Goal: Transaction & Acquisition: Purchase product/service

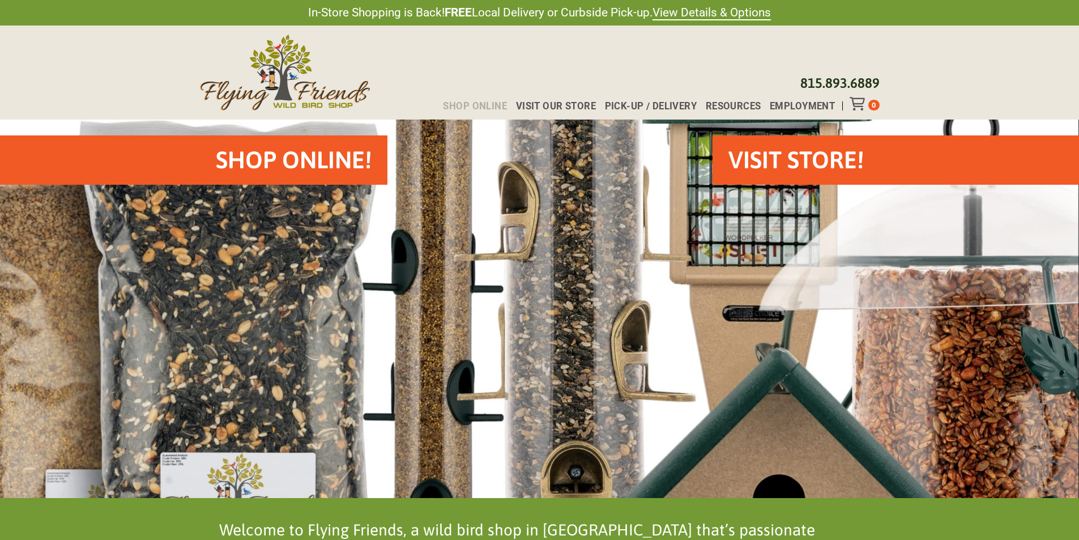
click at [471, 103] on span "Shop Online" at bounding box center [475, 106] width 64 height 10
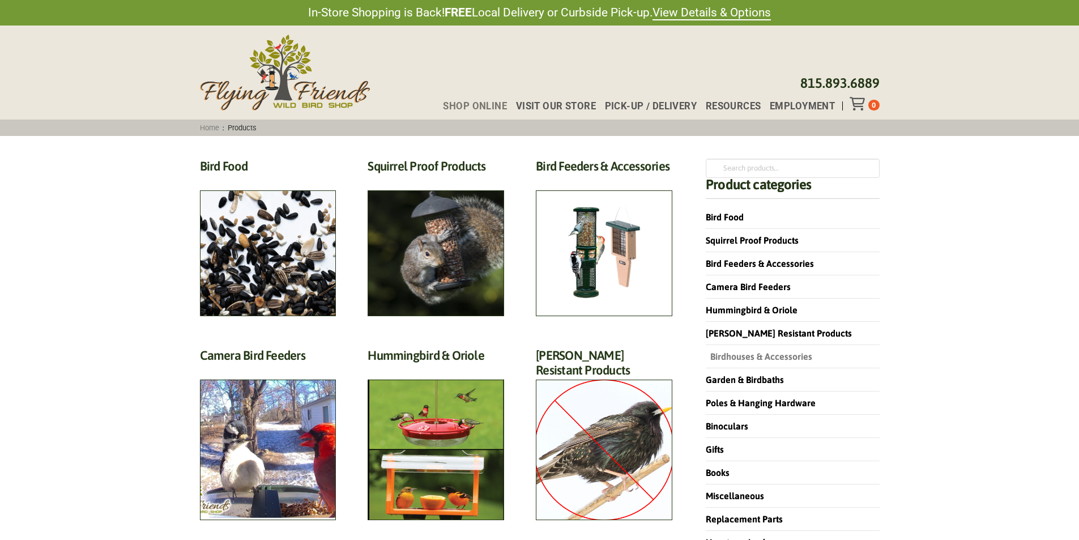
click at [727, 357] on link "Birdhouses & Accessories" at bounding box center [759, 356] width 107 height 10
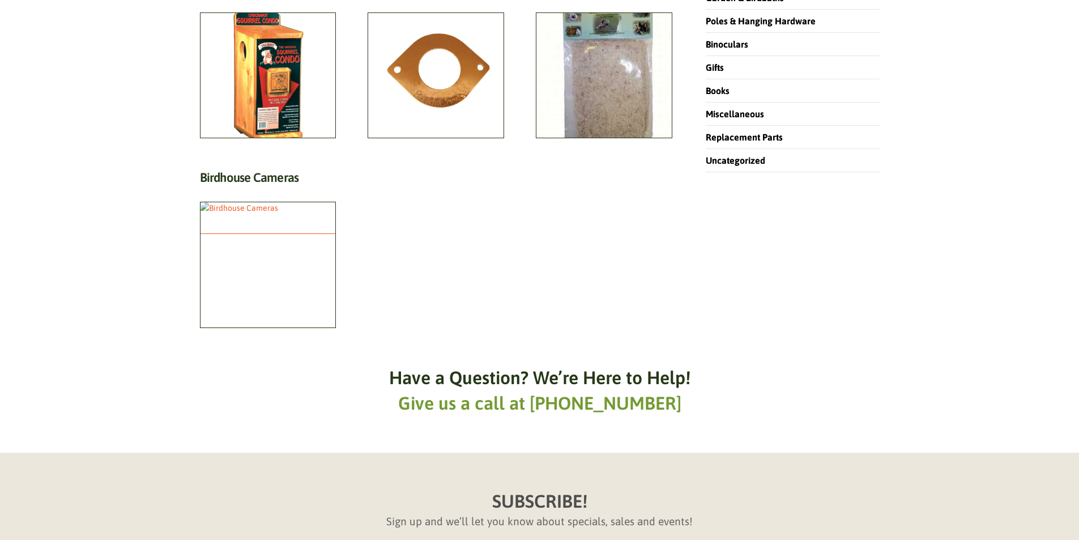
scroll to position [397, 0]
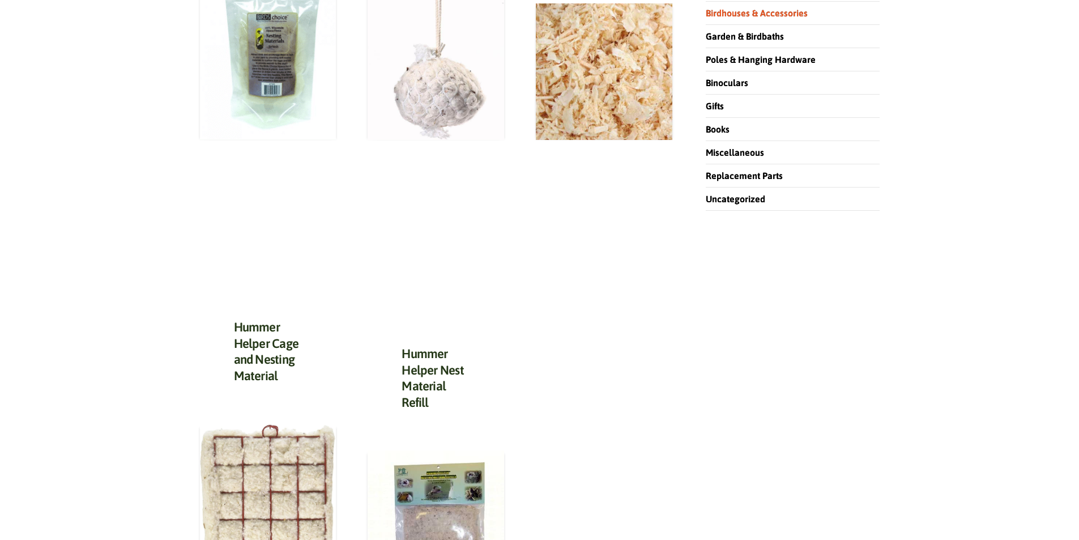
scroll to position [510, 0]
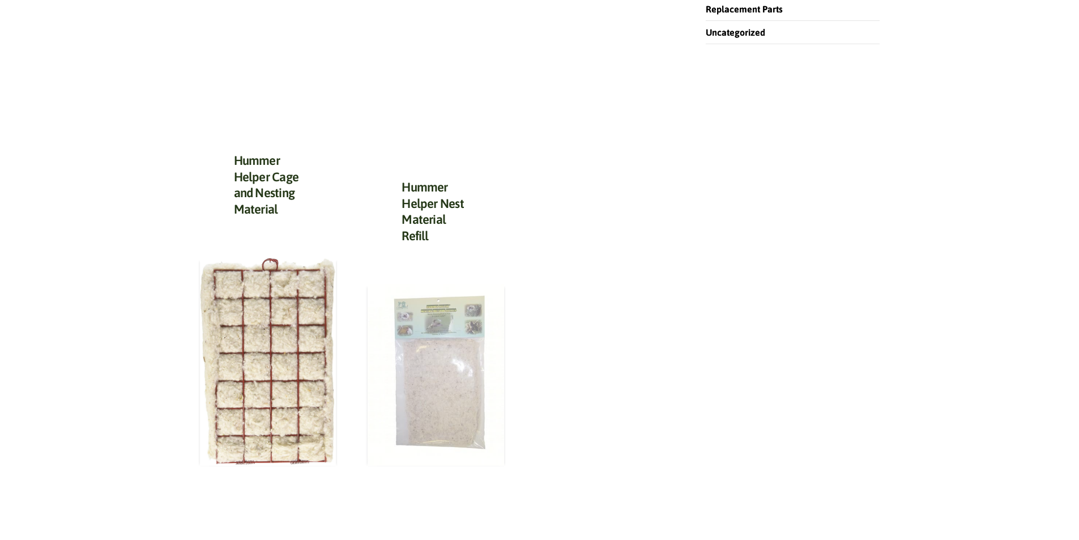
click at [419, 354] on img at bounding box center [436, 375] width 137 height 182
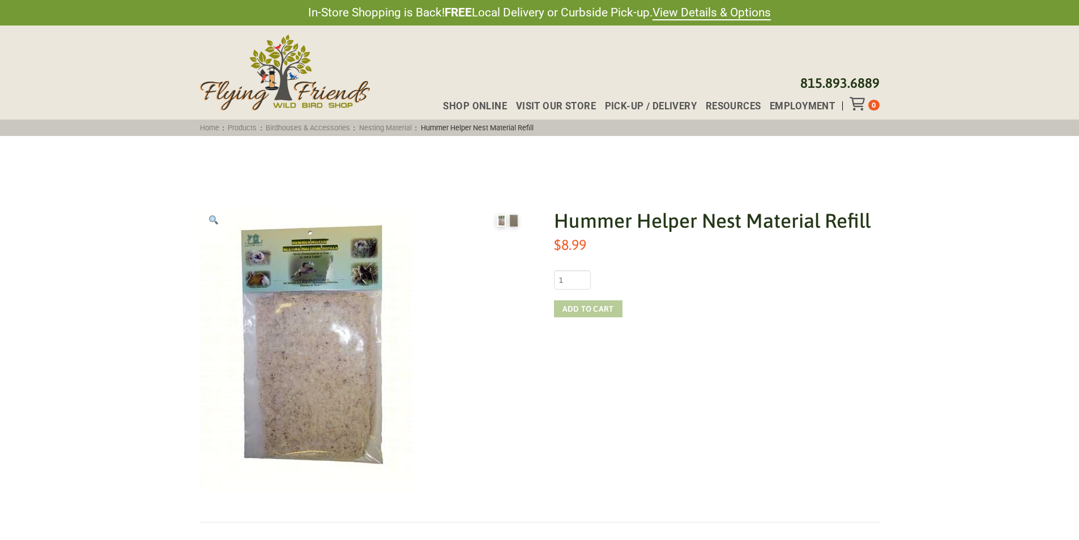
click at [593, 305] on button "Add to cart" at bounding box center [588, 308] width 69 height 17
type button "528"
click at [862, 99] on icon "Toggle Off Canvas Content" at bounding box center [857, 104] width 14 height 14
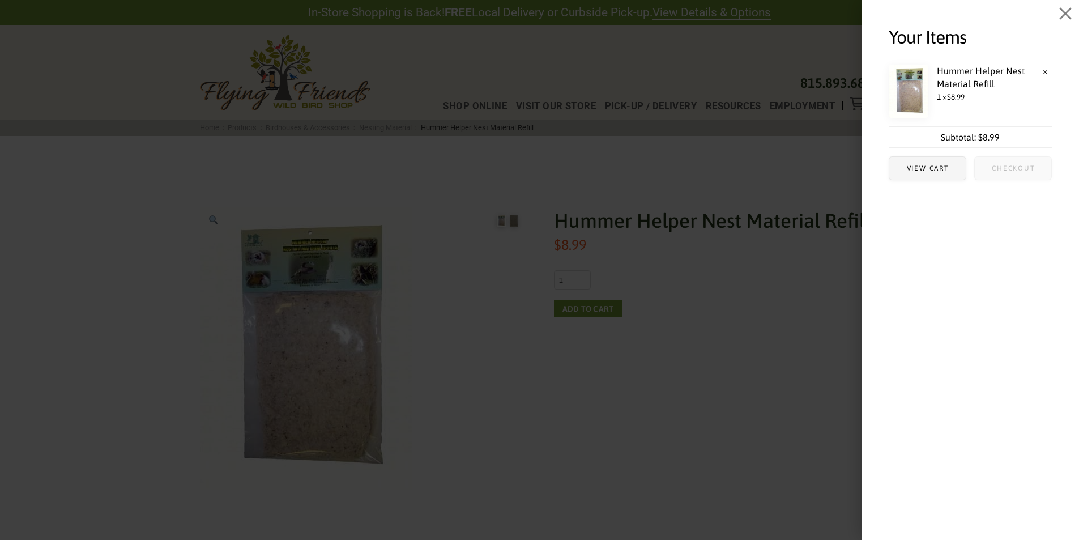
click at [1008, 169] on span "Checkout" at bounding box center [1013, 168] width 43 height 7
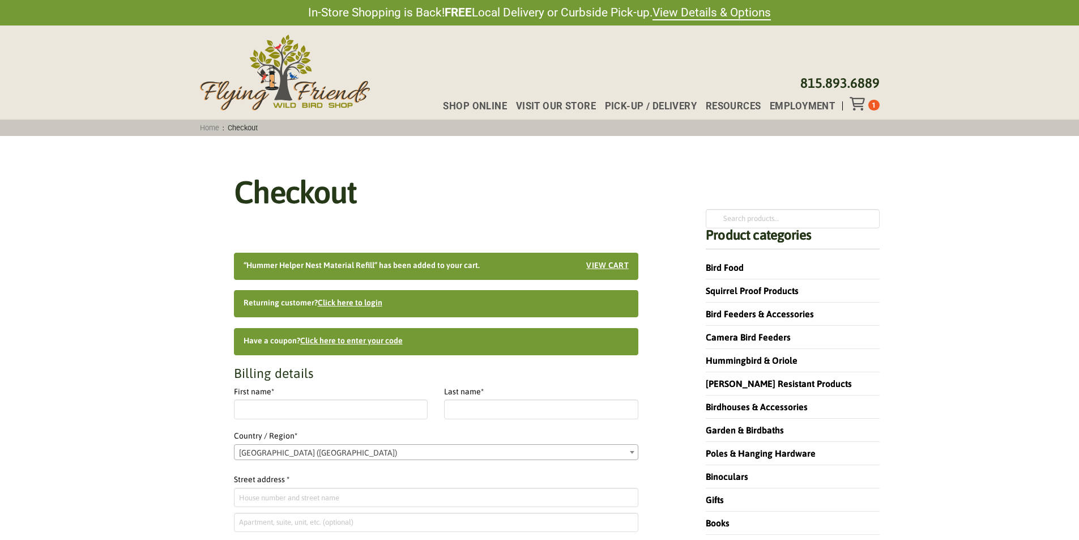
select select "IL"
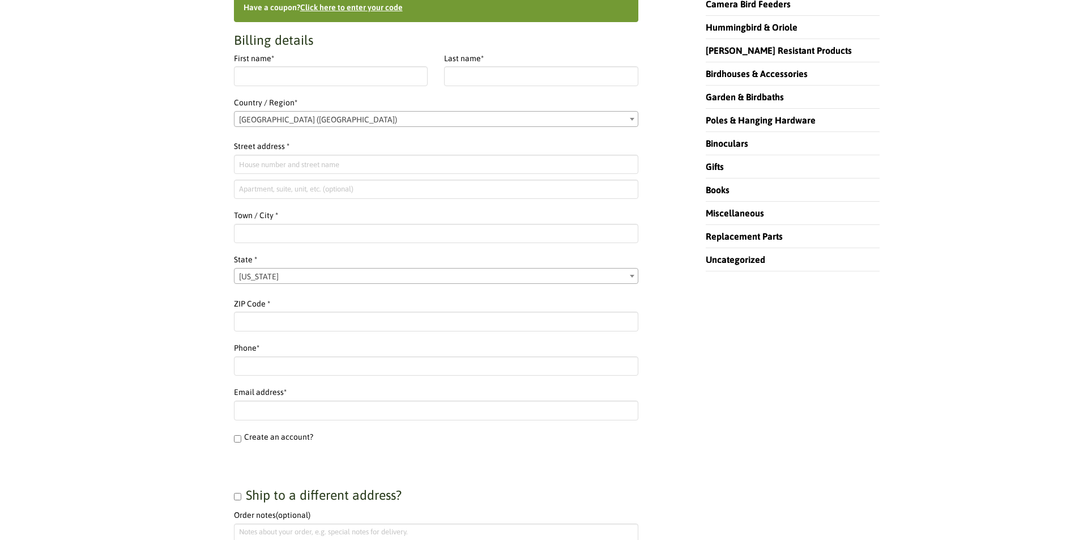
scroll to position [170, 0]
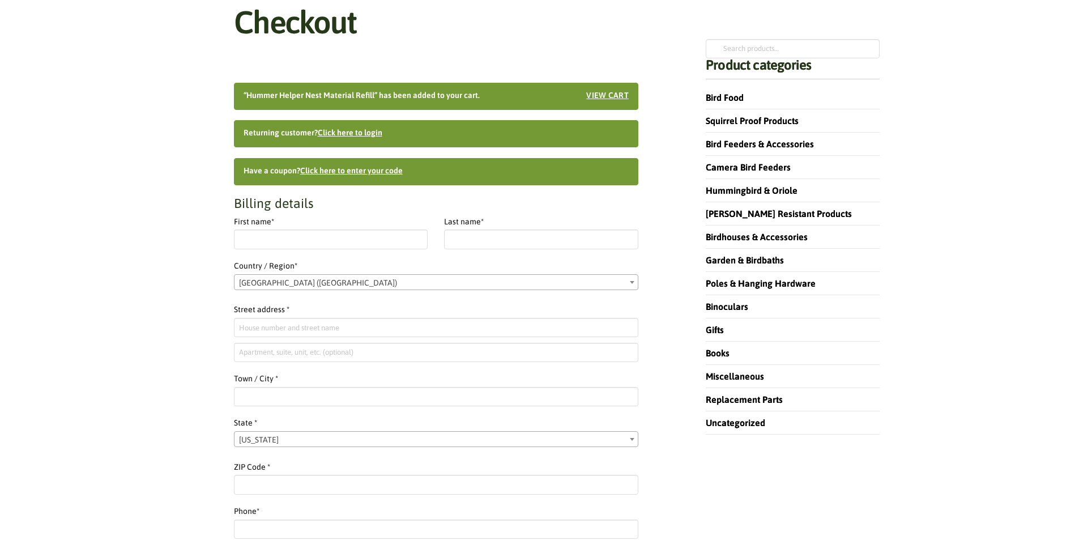
click at [275, 250] on p "First name *" at bounding box center [331, 234] width 194 height 39
click at [274, 241] on input "First name *" at bounding box center [331, 238] width 194 height 19
type input "USAanes"
type input "Moesa"
type input "[STREET_ADDRESS][PERSON_NAME]"
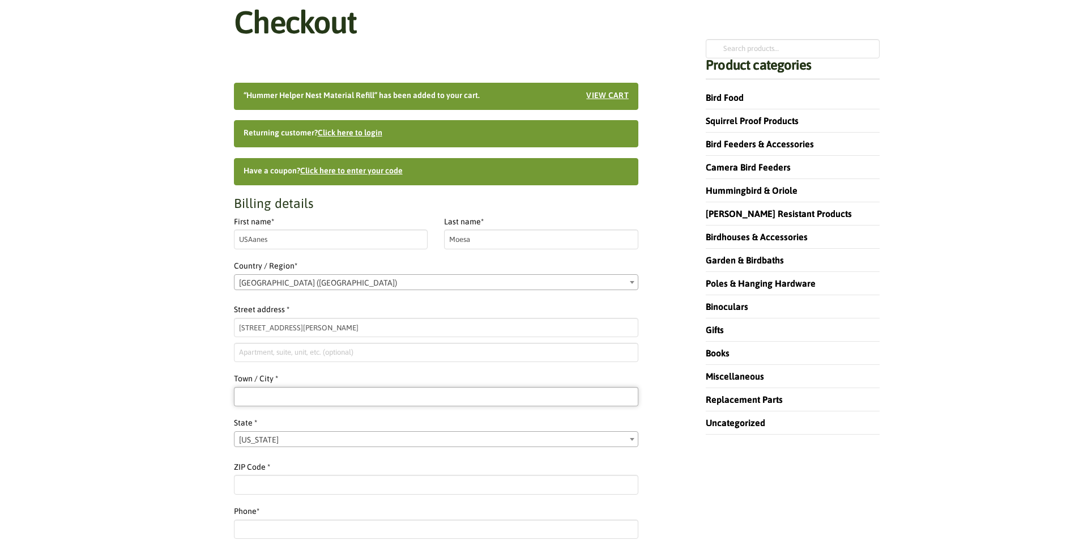
type input "[GEOGRAPHIC_DATA]"
select select "CA"
type input "91745"
type input "17168587450"
type input "[EMAIL_ADDRESS][DOMAIN_NAME]"
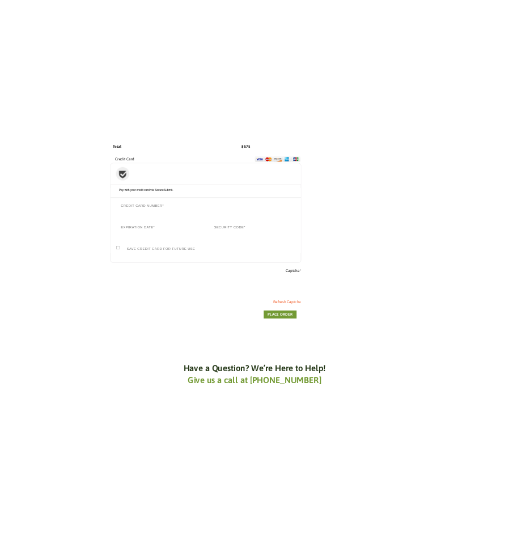
scroll to position [1076, 0]
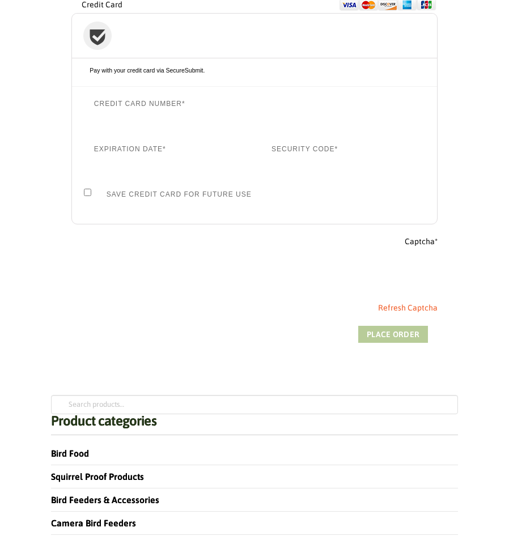
click at [393, 338] on button "Place order" at bounding box center [393, 334] width 70 height 17
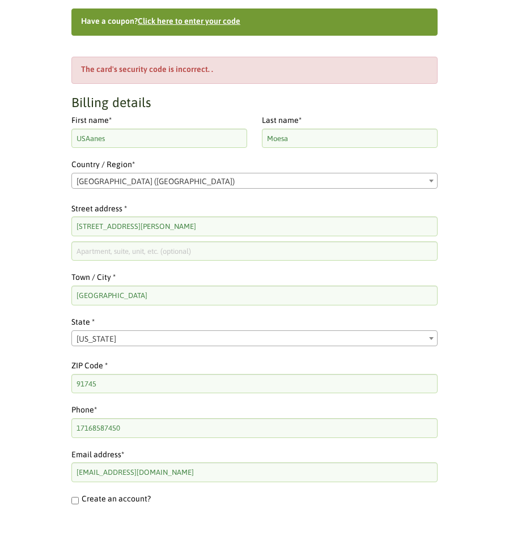
scroll to position [1098, 0]
